Goal: Task Accomplishment & Management: Complete application form

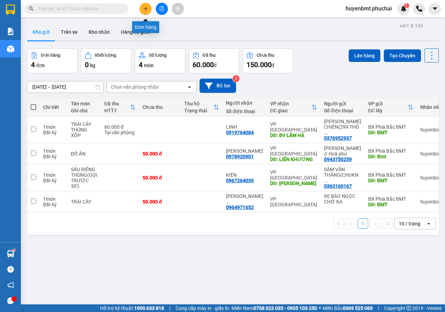
click at [142, 13] on button at bounding box center [145, 9] width 12 height 12
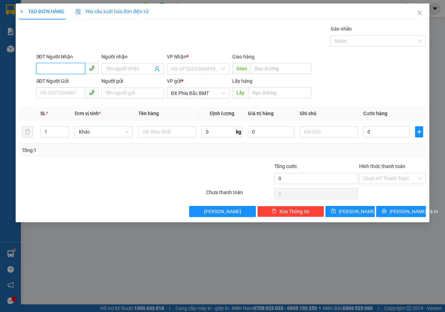
click at [54, 73] on input "SĐT Người Nhận" at bounding box center [60, 68] width 49 height 11
click at [74, 71] on input "SĐT Người Nhận" at bounding box center [60, 68] width 49 height 11
click at [72, 68] on input "09" at bounding box center [60, 68] width 49 height 11
click at [56, 68] on input "09" at bounding box center [60, 68] width 49 height 11
click at [59, 86] on div "0378697978 - [PERSON_NAME]" at bounding box center [74, 82] width 77 height 11
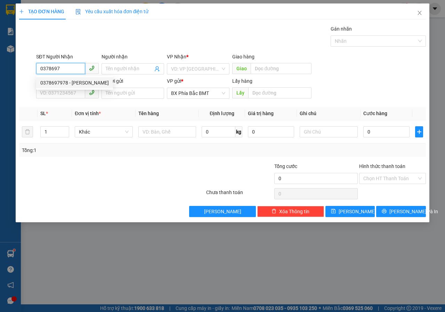
type input "0378697978"
type input "QUỲNH"
type input "40.000"
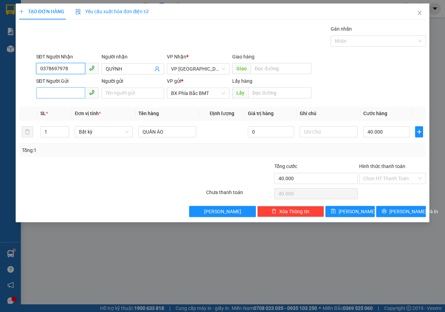
type input "0378697978"
click at [60, 94] on input "SĐT Người Gửi" at bounding box center [60, 92] width 49 height 11
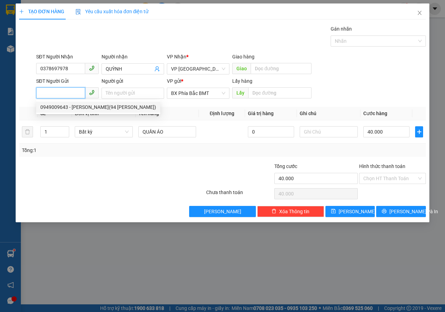
click at [85, 106] on div "0949009643 - [PERSON_NAME](94 [PERSON_NAME])" at bounding box center [98, 107] width 116 height 8
type input "0949009643"
type input "[PERSON_NAME](94 [PERSON_NAME])"
type input "BMT"
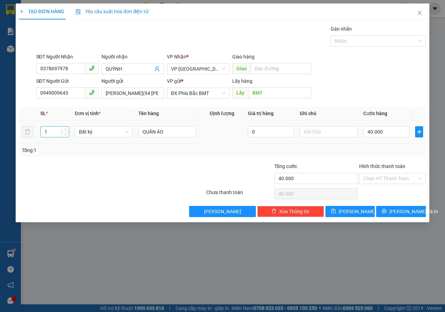
click at [54, 128] on input "1" at bounding box center [55, 131] width 28 height 10
type input "2"
click at [392, 129] on input "40.000" at bounding box center [386, 131] width 46 height 11
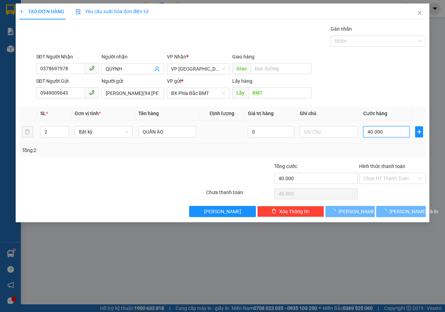
type input "0"
type input "1"
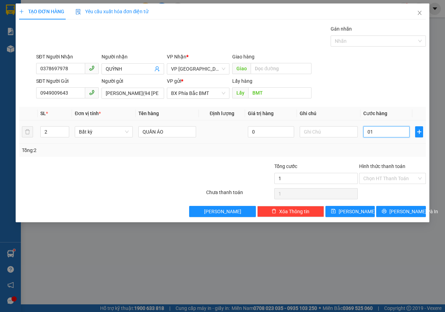
type input "010"
type input "10"
type input "0.100"
type input "100"
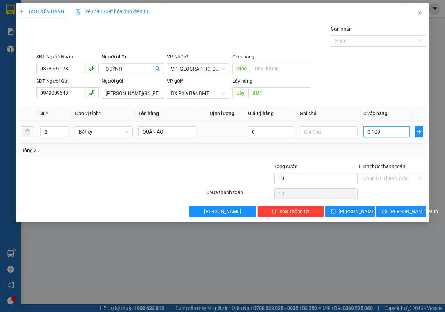
type input "100"
type input "01.000"
type input "1.000"
drag, startPoint x: 407, startPoint y: 130, endPoint x: 339, endPoint y: 145, distance: 69.5
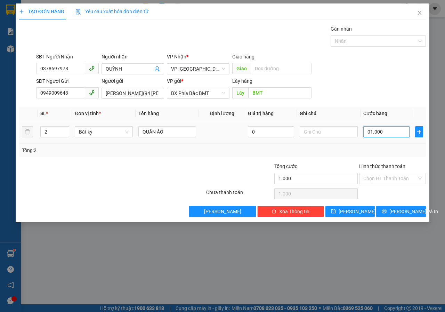
click at [339, 145] on div "SL * Đơn vị tính * Tên hàng Định lượng Giá trị hàng Ghi chú Cước hàng 2 Bất kỳ …" at bounding box center [222, 132] width 406 height 50
type input "1"
type input "10"
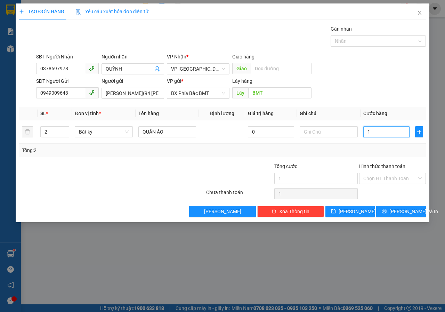
type input "10"
type input "100"
type input "1.000"
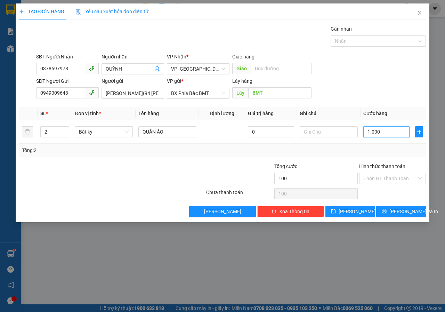
type input "1.000"
type input "10.000"
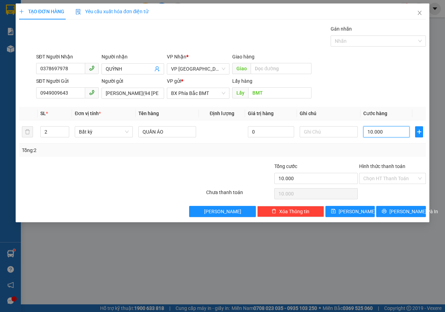
type input "100.000"
click at [405, 215] on span "[PERSON_NAME] và In" at bounding box center [413, 211] width 49 height 8
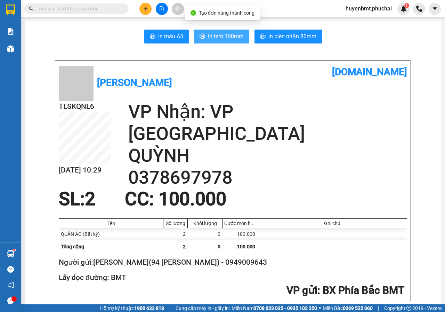
click at [231, 41] on span "In tem 100mm" at bounding box center [226, 36] width 36 height 9
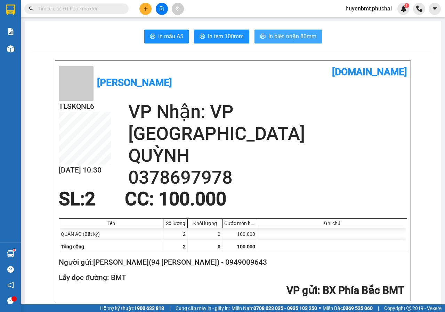
click at [278, 34] on span "In biên nhận 80mm" at bounding box center [292, 36] width 48 height 9
click at [277, 34] on span "In biên nhận 80mm" at bounding box center [292, 36] width 48 height 9
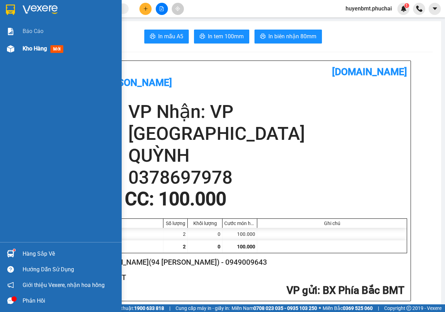
click at [18, 49] on div "Kho hàng mới" at bounding box center [61, 48] width 122 height 17
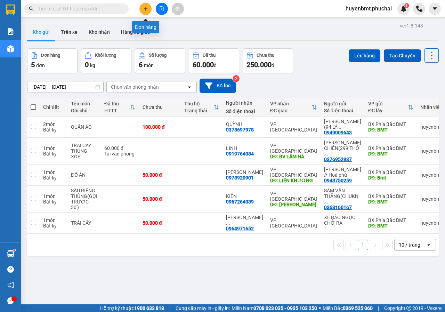
click at [144, 12] on button at bounding box center [145, 9] width 12 height 12
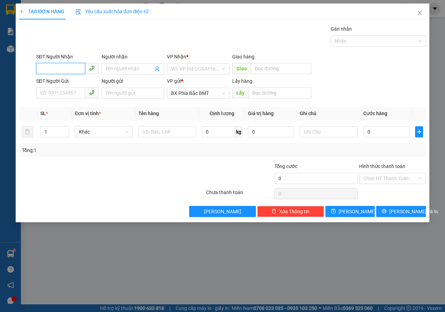
click at [51, 68] on input "SĐT Người Nhận" at bounding box center [60, 68] width 49 height 11
type input "0784442443"
click at [122, 64] on span at bounding box center [132, 68] width 63 height 11
type input "A HOÀN"
click at [191, 69] on input "search" at bounding box center [195, 69] width 49 height 10
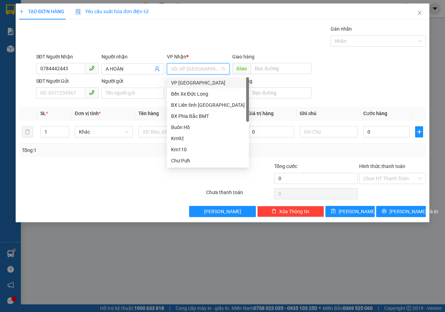
click at [179, 85] on div "VP [GEOGRAPHIC_DATA]" at bounding box center [208, 83] width 74 height 8
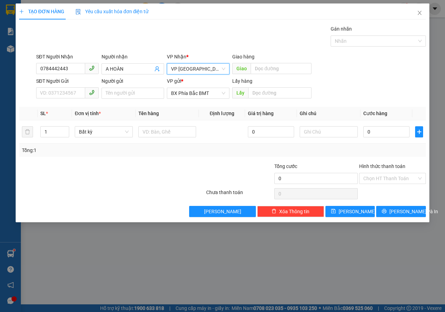
click at [182, 66] on span "VP [GEOGRAPHIC_DATA]" at bounding box center [198, 69] width 54 height 10
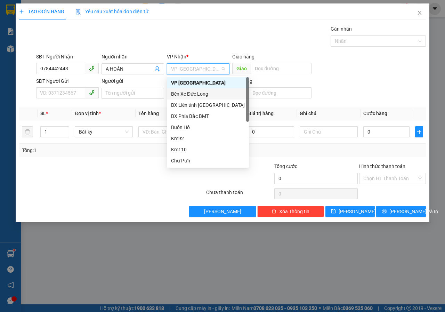
click at [183, 94] on div "Bến Xe Đức Long" at bounding box center [208, 94] width 74 height 8
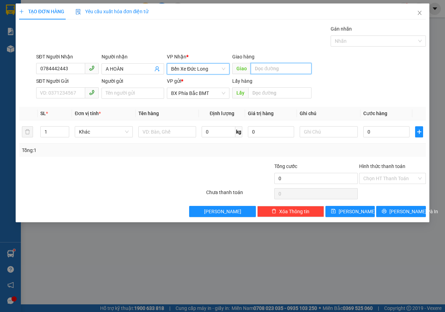
click at [273, 69] on input "text" at bounding box center [280, 68] width 60 height 11
type input "CHƯ SÊ"
click at [58, 93] on input "SĐT Người Gửi" at bounding box center [60, 92] width 49 height 11
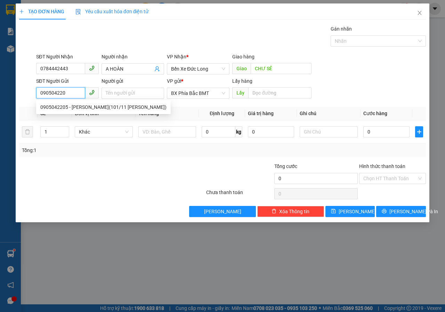
type input "0905042205"
click at [106, 107] on div "0905042205 - [PERSON_NAME](101/11 [PERSON_NAME])" at bounding box center [103, 107] width 126 height 8
type input "[PERSON_NAME](101/11 [PERSON_NAME])"
type input "BMT"
type input "100.000"
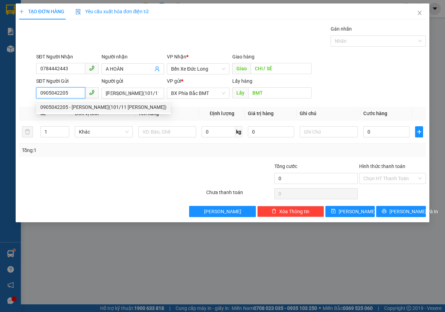
type input "100.000"
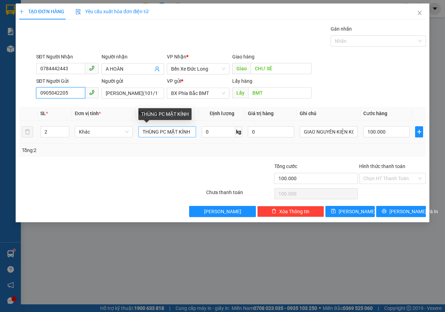
type input "0905042205"
click at [191, 132] on input "THÙNG PC MẶT KÍNH" at bounding box center [167, 131] width 58 height 11
type input "T"
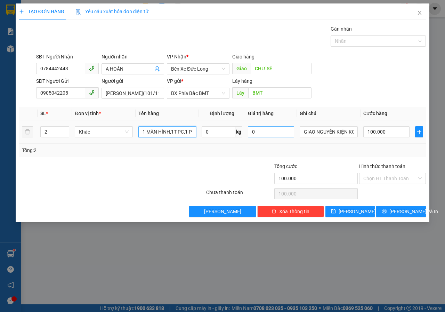
type input "1 MÀN HÌNH,1T PC,1 PHÍM LOA"
click at [266, 132] on input "0" at bounding box center [271, 131] width 46 height 11
drag, startPoint x: 260, startPoint y: 128, endPoint x: 247, endPoint y: 134, distance: 14.0
click at [247, 132] on td "0" at bounding box center [271, 131] width 52 height 23
type input "12.500.000"
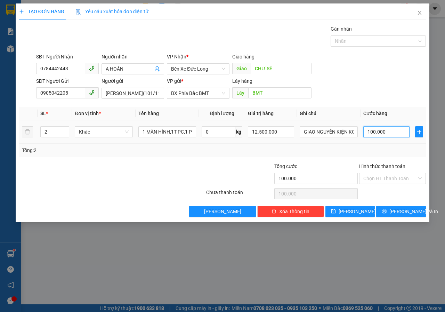
click at [380, 133] on input "100.000" at bounding box center [386, 131] width 46 height 11
type input "0"
type input "2"
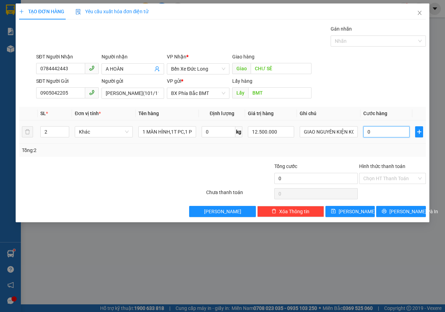
type input "2"
type input "02"
type input "20"
type input "020"
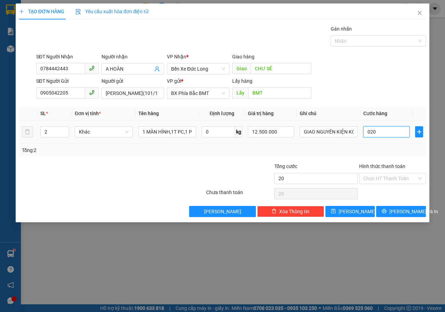
type input "200"
drag, startPoint x: 383, startPoint y: 130, endPoint x: 355, endPoint y: 144, distance: 30.9
click at [355, 144] on div "SL * Đơn vị tính * Tên hàng Định lượng Giá trị hàng Ghi chú Cước hàng 2 Khác 1 …" at bounding box center [222, 132] width 406 height 50
type input "2"
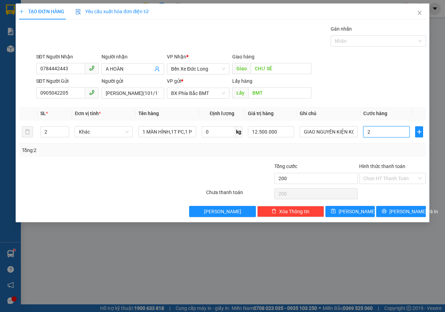
type input "2"
type input "20"
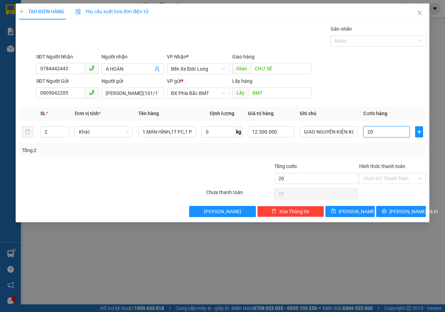
type input "200"
type input "2.000"
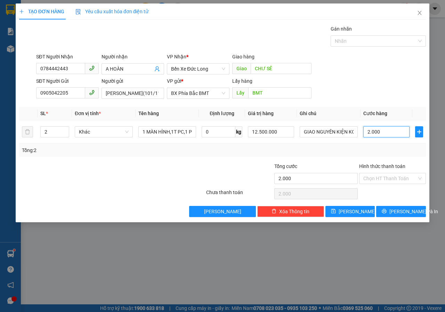
type input "20.000"
type input "200.000"
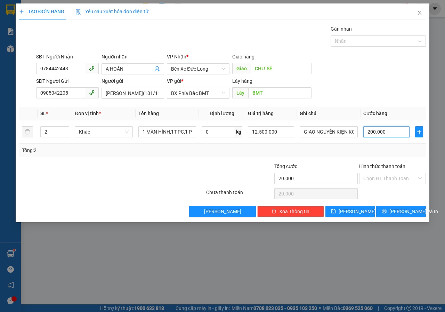
type input "200.000"
click at [384, 177] on input "Hình thức thanh toán" at bounding box center [389, 178] width 53 height 10
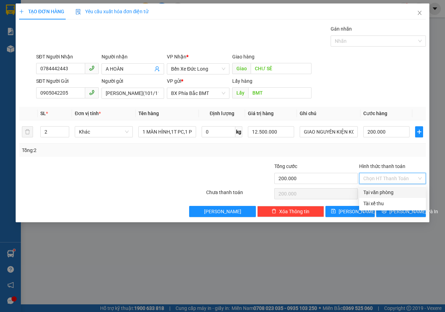
click at [384, 192] on div "Tại văn phòng" at bounding box center [392, 192] width 58 height 8
type input "0"
click at [401, 214] on span "[PERSON_NAME] và In" at bounding box center [413, 211] width 49 height 8
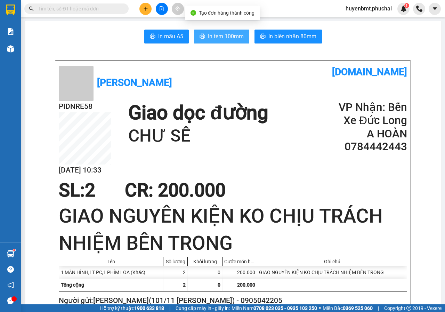
click at [234, 36] on span "In tem 100mm" at bounding box center [226, 36] width 36 height 9
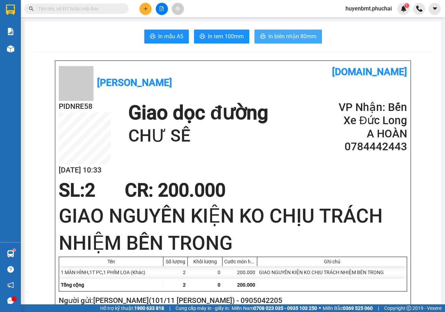
click at [269, 34] on span "In biên nhận 80mm" at bounding box center [292, 36] width 48 height 9
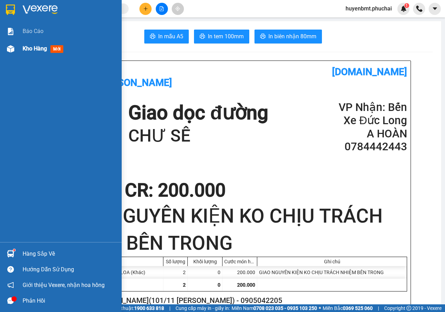
click at [21, 48] on div "Kho hàng mới" at bounding box center [61, 48] width 122 height 17
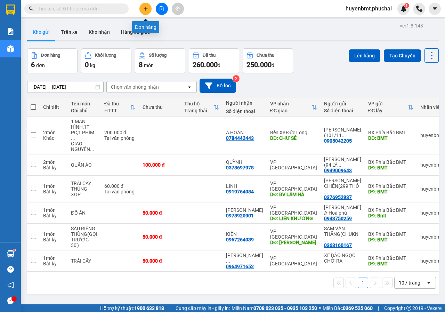
click at [142, 13] on button at bounding box center [145, 9] width 12 height 12
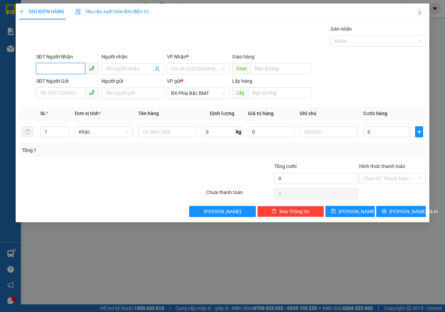
click at [61, 71] on input "SĐT Người Nhận" at bounding box center [60, 68] width 49 height 11
type input "0888493537"
click at [78, 78] on div "0888493537 - [PERSON_NAME]//[PERSON_NAME]" at bounding box center [94, 82] width 117 height 11
type input "[PERSON_NAME]//[PERSON_NAME]"
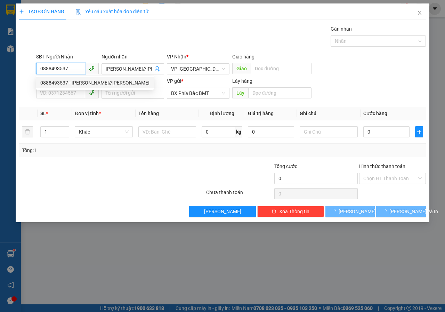
type input "50.000"
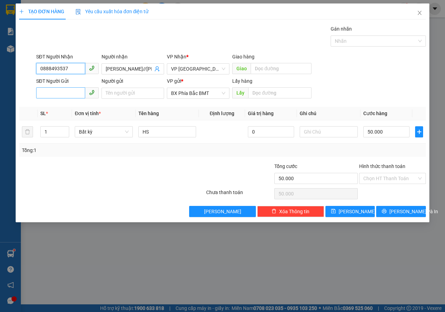
type input "0888493537"
click at [59, 92] on input "SĐT Người Gửi" at bounding box center [60, 92] width 49 height 11
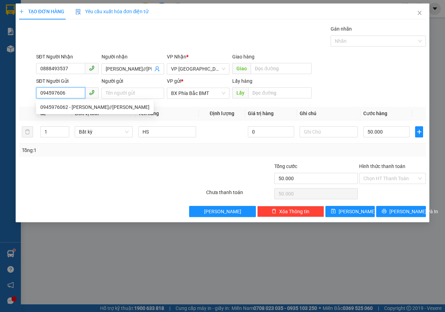
type input "0945976062"
click at [117, 108] on div "0945976062 - [PERSON_NAME]//[PERSON_NAME]" at bounding box center [94, 107] width 109 height 8
type input "[PERSON_NAME]//[PERSON_NAME]"
type input "BMT"
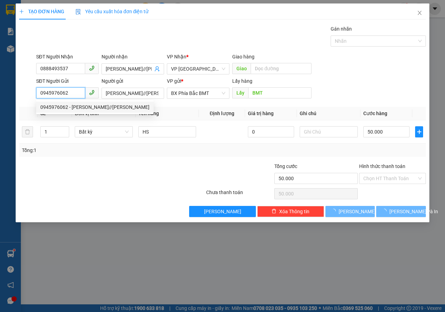
type input "60.000"
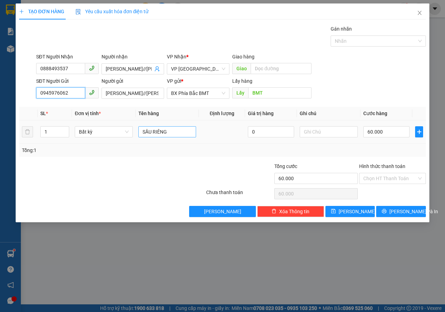
type input "0945976062"
click at [175, 133] on input "SẦU RIÊNG" at bounding box center [167, 131] width 58 height 11
type input "S"
type input "NHU YẾU PHẨM"
click at [399, 132] on input "60.000" at bounding box center [386, 131] width 46 height 11
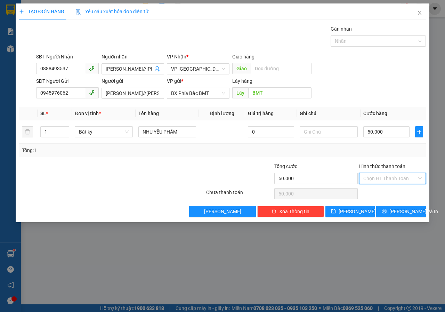
click at [385, 183] on input "Hình thức thanh toán" at bounding box center [389, 178] width 53 height 10
click at [381, 191] on div "Tại văn phòng" at bounding box center [392, 192] width 58 height 8
click at [396, 209] on span "[PERSON_NAME] và In" at bounding box center [413, 211] width 49 height 8
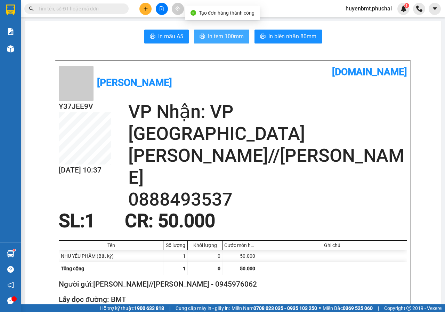
click at [226, 35] on span "In tem 100mm" at bounding box center [226, 36] width 36 height 9
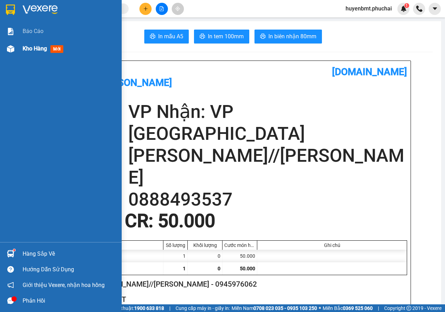
click at [19, 48] on div "Kho hàng mới" at bounding box center [61, 48] width 122 height 17
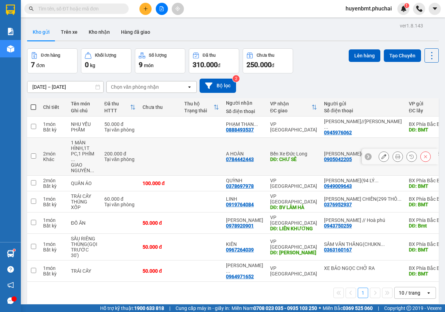
click at [33, 158] on input "checkbox" at bounding box center [33, 155] width 5 height 5
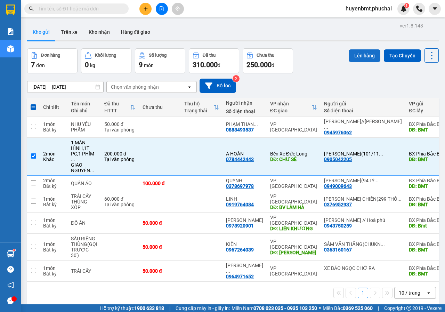
click at [357, 56] on button "Lên hàng" at bounding box center [364, 55] width 32 height 13
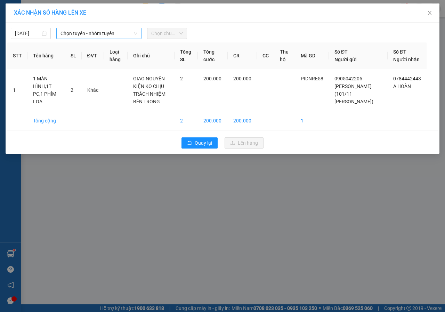
click at [76, 36] on span "Chọn tuyến - nhóm tuyến" at bounding box center [98, 33] width 77 height 10
click at [86, 33] on span "Chọn tuyến - nhóm tuyến" at bounding box center [98, 33] width 77 height 10
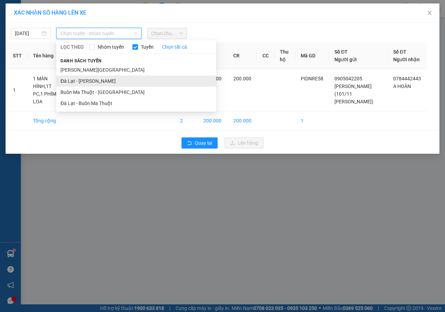
click at [80, 80] on li "Đà Lạt - [PERSON_NAME]" at bounding box center [136, 80] width 160 height 11
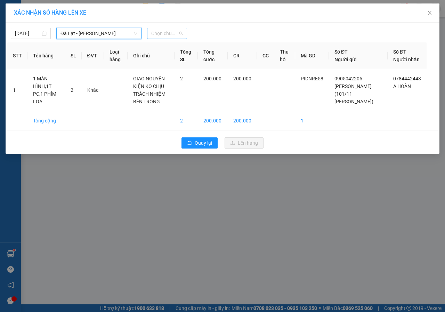
click at [174, 33] on span "Chọn chuyến" at bounding box center [167, 33] width 32 height 10
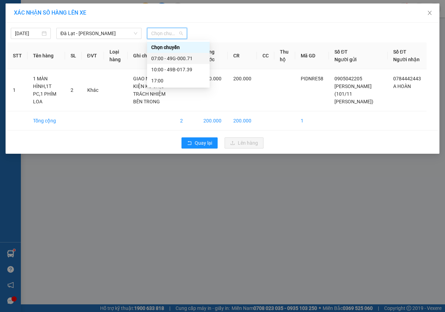
click at [169, 57] on div "07:00 - 49G-000.71" at bounding box center [178, 59] width 54 height 8
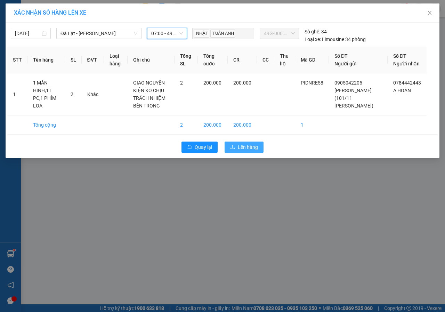
click at [242, 151] on span "Lên hàng" at bounding box center [248, 147] width 20 height 8
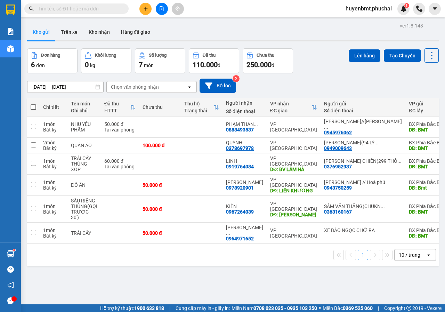
click at [30, 106] on th at bounding box center [33, 107] width 13 height 18
click at [31, 107] on span at bounding box center [34, 107] width 6 height 6
click at [33, 103] on input "checkbox" at bounding box center [33, 103] width 0 height 0
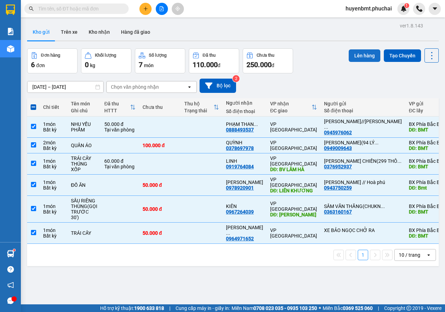
click at [357, 55] on button "Lên hàng" at bounding box center [364, 55] width 32 height 13
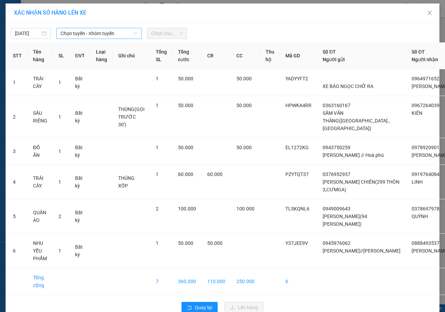
click at [93, 34] on span "Chọn tuyến - nhóm tuyến" at bounding box center [98, 33] width 77 height 10
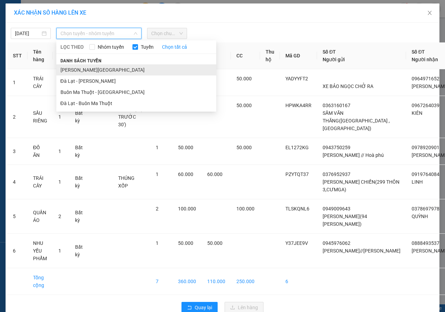
click at [78, 67] on li "[PERSON_NAME][GEOGRAPHIC_DATA]" at bounding box center [136, 69] width 160 height 11
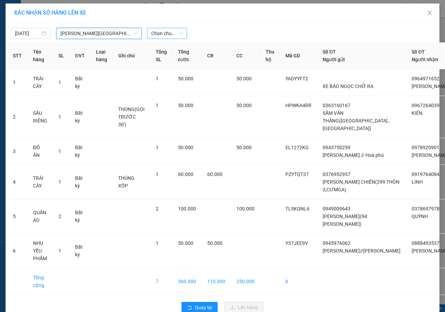
click at [160, 33] on span "Chọn chuyến" at bounding box center [167, 33] width 32 height 10
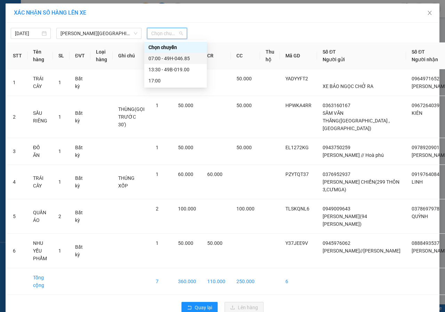
click at [169, 58] on div "07:00 - 49H-046.85" at bounding box center [175, 59] width 54 height 8
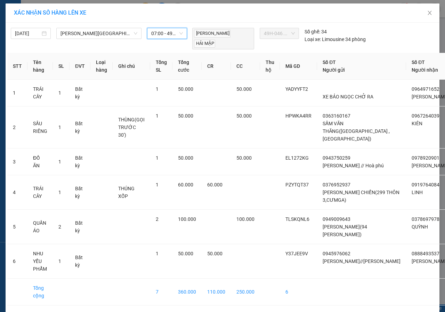
click at [239, 311] on span "Lên hàng" at bounding box center [248, 318] width 20 height 8
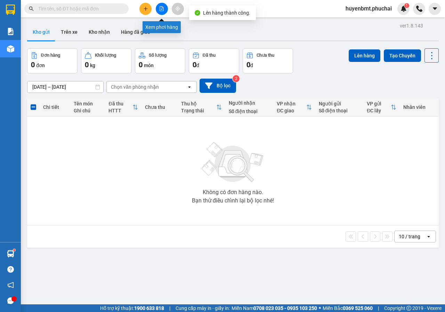
click at [159, 8] on icon "file-add" at bounding box center [161, 8] width 5 height 5
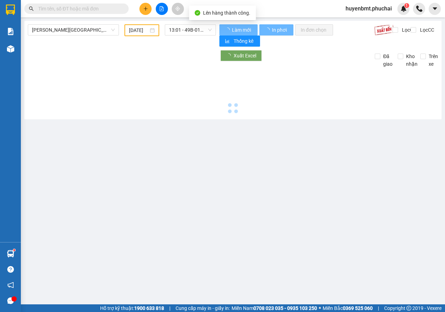
type input "[DATE]"
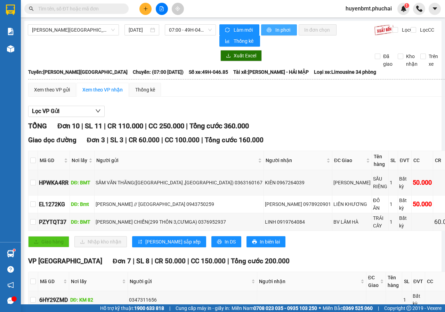
click at [283, 28] on span "In phơi" at bounding box center [283, 30] width 16 height 8
click at [397, 119] on div "Lọc VP Gửi TỔNG Đơn 10 | SL 11 | CR 110.000 | CC 250.000 | Tổng cước 360.000 G…" at bounding box center [255, 274] width 455 height 345
click at [164, 14] on button at bounding box center [162, 9] width 12 height 12
click at [160, 15] on button at bounding box center [162, 9] width 12 height 12
click at [159, 10] on button at bounding box center [162, 9] width 12 height 12
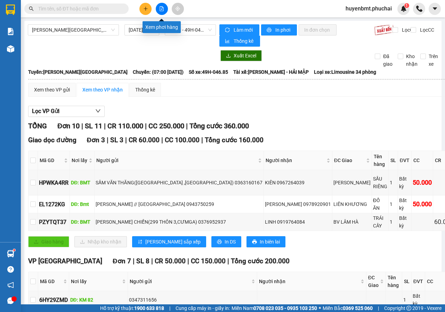
click at [160, 8] on icon "file-add" at bounding box center [162, 8] width 4 height 5
click at [72, 31] on span "[PERSON_NAME][GEOGRAPHIC_DATA]" at bounding box center [73, 30] width 83 height 10
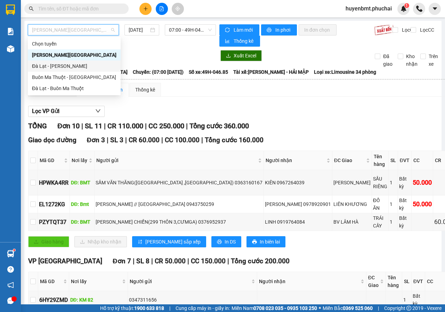
click at [50, 63] on div "Đà Lạt - [PERSON_NAME]" at bounding box center [74, 66] width 84 height 8
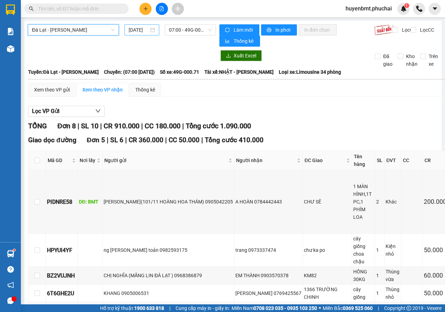
click at [128, 27] on input "[DATE]" at bounding box center [138, 30] width 20 height 8
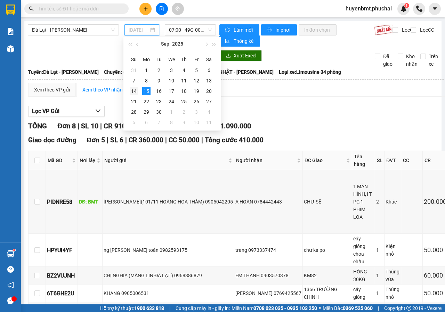
click at [135, 92] on div "14" at bounding box center [134, 91] width 8 height 8
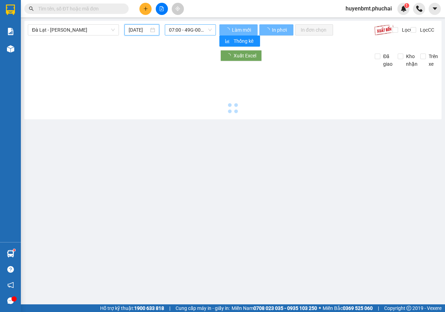
type input "[DATE]"
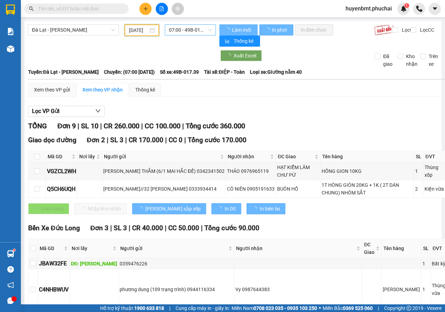
click at [188, 28] on span "07:00 - 49B-017.39" at bounding box center [190, 30] width 42 height 10
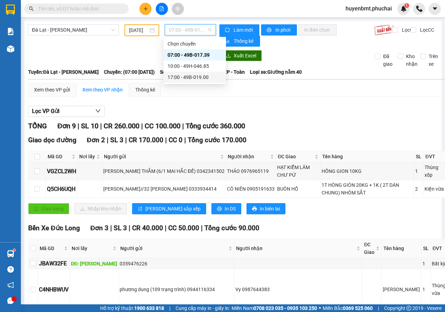
click at [196, 80] on div "17:00 - 49B-019.00" at bounding box center [194, 77] width 54 height 8
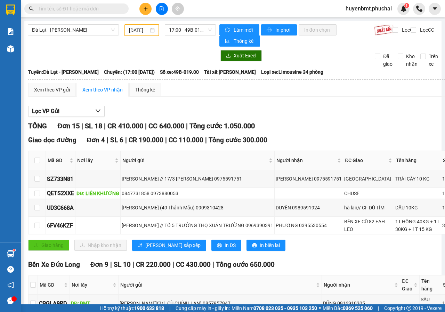
click at [307, 135] on div "Giao dọc đường Đơn 4 | SL 6 | CR 190.000 | CC 110.000 | Tổng cước 300.000" at bounding box center [280, 140] width 505 height 10
click at [143, 8] on icon "plus" at bounding box center [145, 8] width 5 height 5
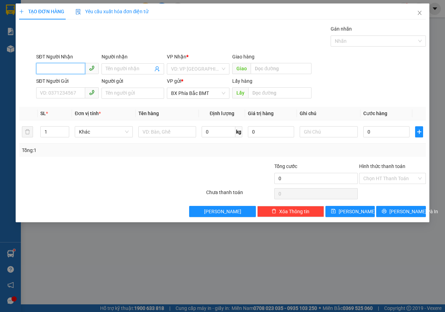
click at [62, 68] on input "SĐT Người Nhận" at bounding box center [60, 68] width 49 height 11
type input "0984566045"
click at [114, 73] on span at bounding box center [132, 68] width 63 height 11
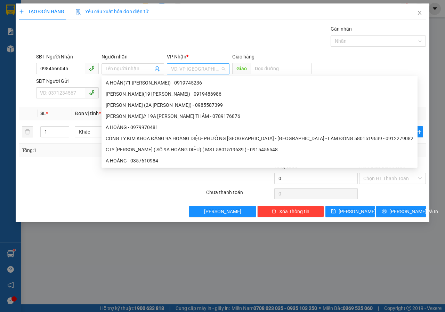
click at [202, 69] on input "search" at bounding box center [195, 69] width 49 height 10
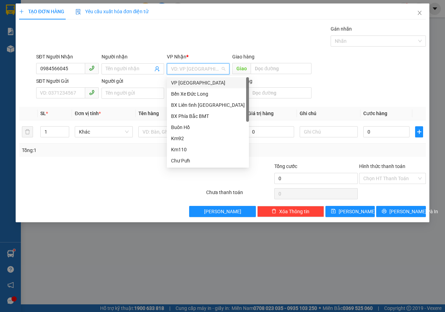
click at [181, 86] on div "VP [GEOGRAPHIC_DATA]" at bounding box center [208, 83] width 74 height 8
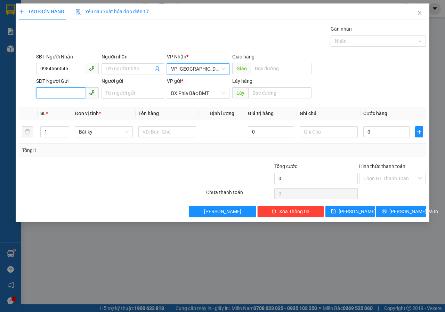
click at [61, 92] on input "SĐT Người Gửi" at bounding box center [60, 92] width 49 height 11
type input "0372576079"
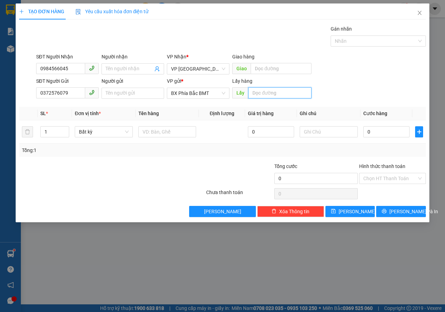
click at [260, 95] on input "text" at bounding box center [279, 92] width 63 height 11
type input "BMT"
click at [158, 138] on div at bounding box center [167, 132] width 58 height 14
click at [154, 135] on input "text" at bounding box center [167, 131] width 58 height 11
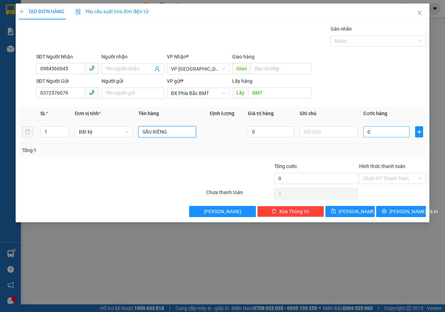
type input "SẦU RIÊNG"
click at [382, 131] on input "0" at bounding box center [386, 131] width 46 height 11
type input "7"
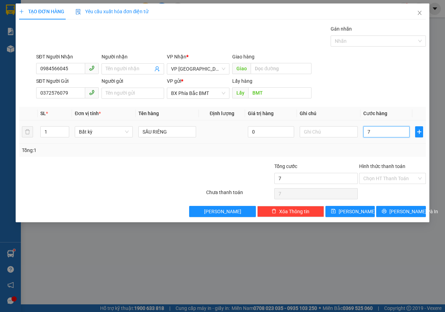
type input "70"
type input "700"
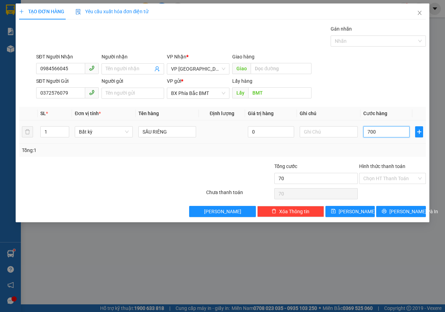
type input "700"
type input "7.000"
type input "70.000"
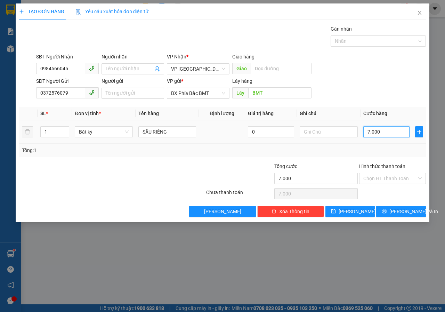
type input "70.000"
click at [382, 214] on button "[PERSON_NAME] và In" at bounding box center [401, 211] width 50 height 11
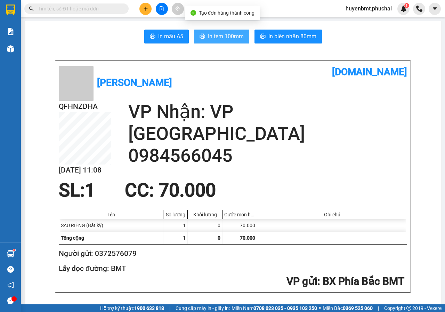
click at [236, 39] on span "In tem 100mm" at bounding box center [226, 36] width 36 height 9
